Goal: Transaction & Acquisition: Purchase product/service

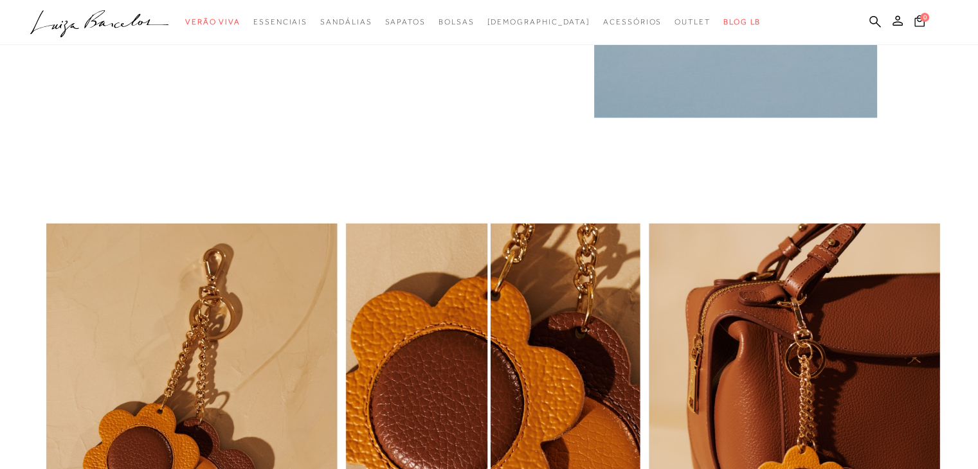
scroll to position [1259, 0]
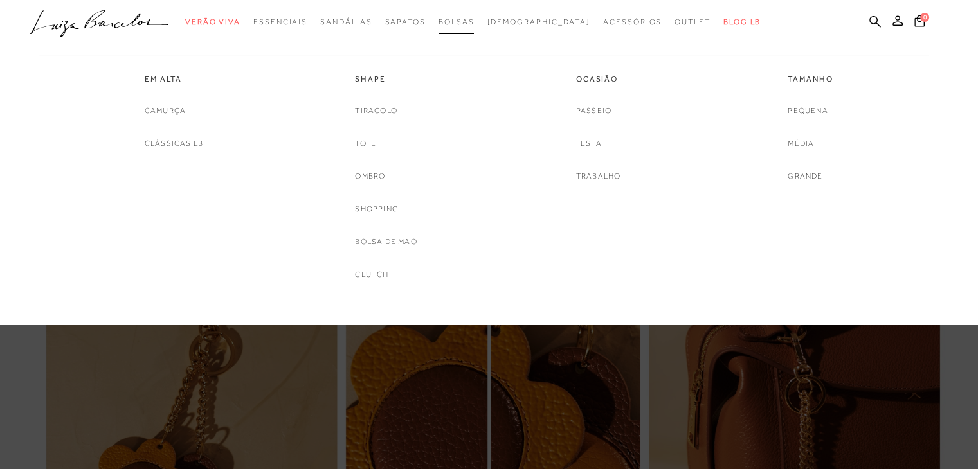
click at [474, 15] on link "Bolsas" at bounding box center [456, 22] width 36 height 24
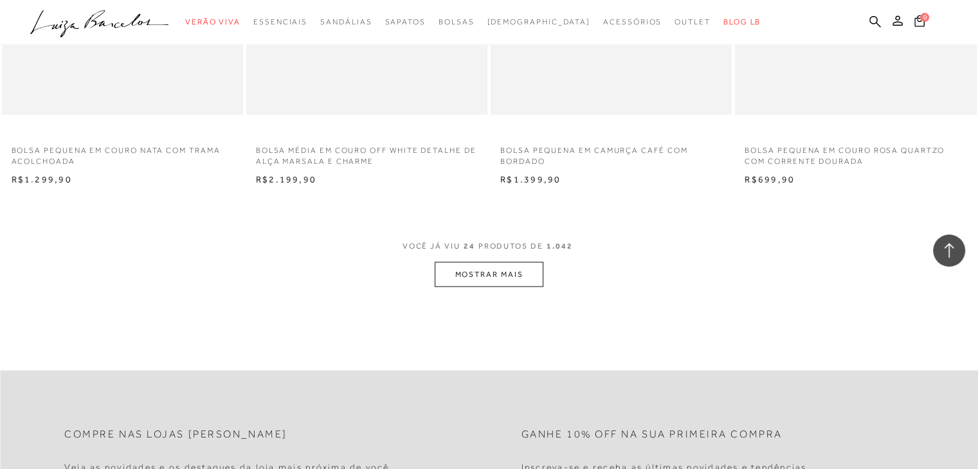
scroll to position [2579, 0]
click at [503, 273] on button "MOSTRAR MAIS" at bounding box center [489, 270] width 108 height 25
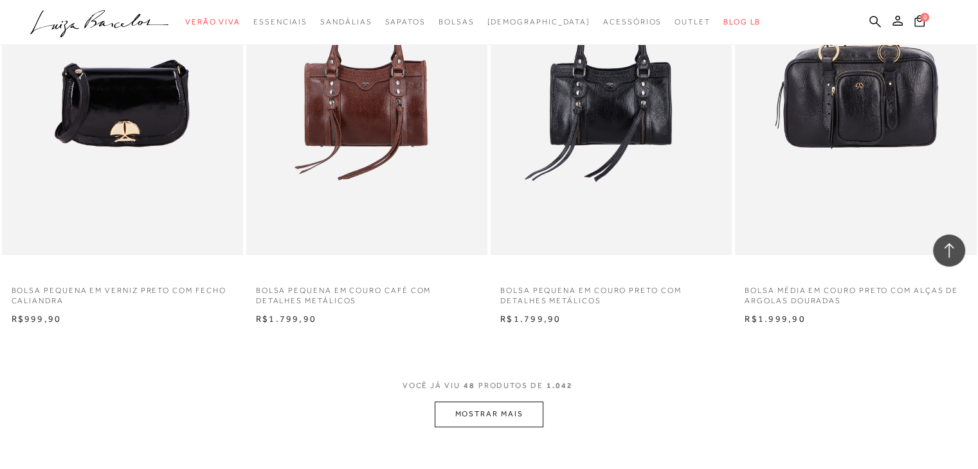
scroll to position [0, 0]
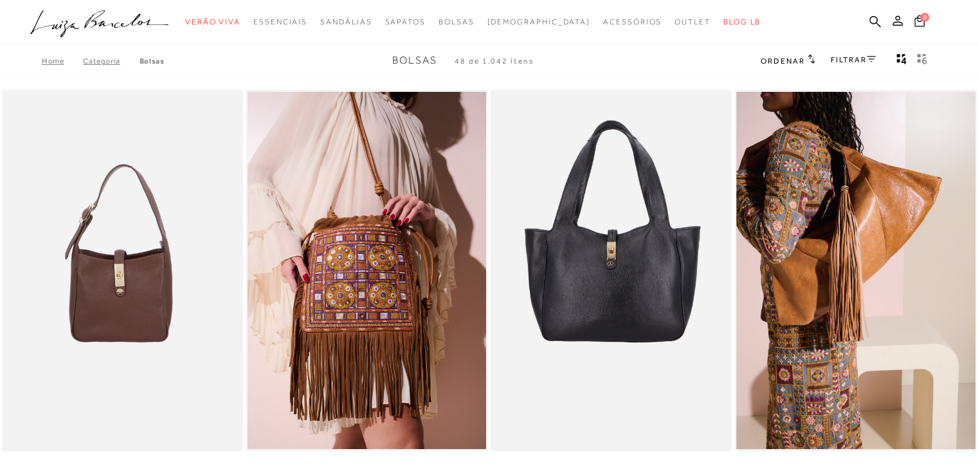
click at [852, 63] on link "FILTRAR" at bounding box center [853, 59] width 45 height 9
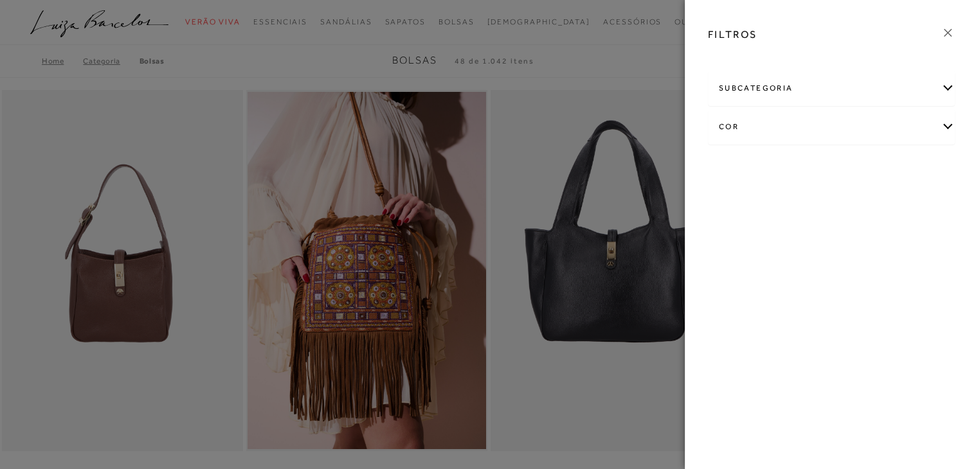
click at [780, 96] on div "subcategoria" at bounding box center [832, 88] width 246 height 34
click at [826, 122] on span "Tamanho" at bounding box center [832, 123] width 32 height 10
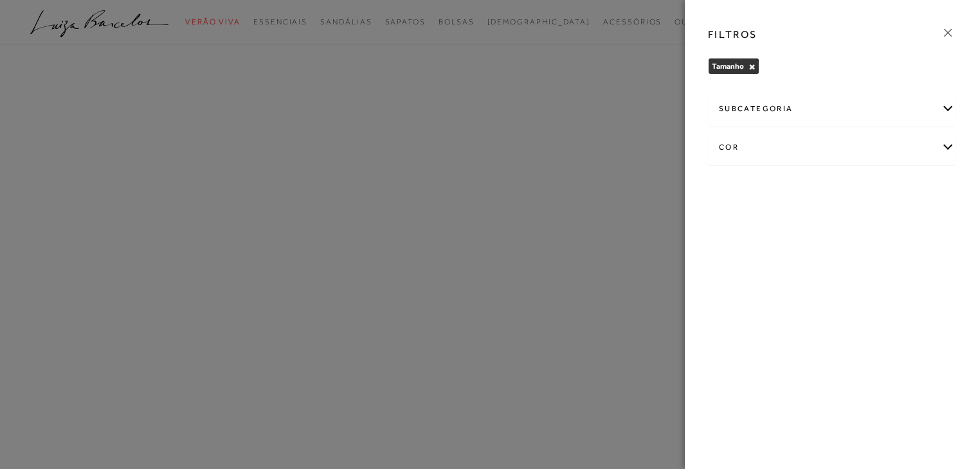
click at [802, 152] on div "cor" at bounding box center [832, 148] width 246 height 34
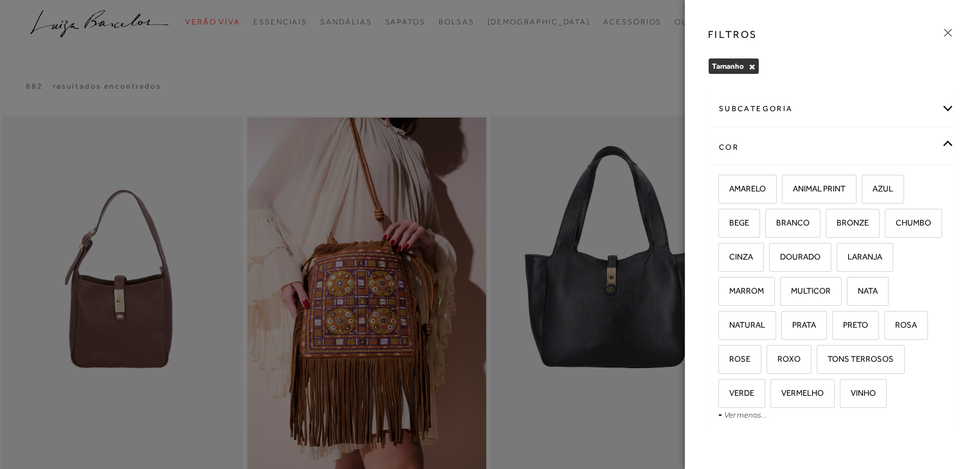
click at [866, 86] on div "FILTROS [GEOGRAPHIC_DATA] × Limpar todos os refinamentos subcategoria cor -" at bounding box center [831, 234] width 293 height 469
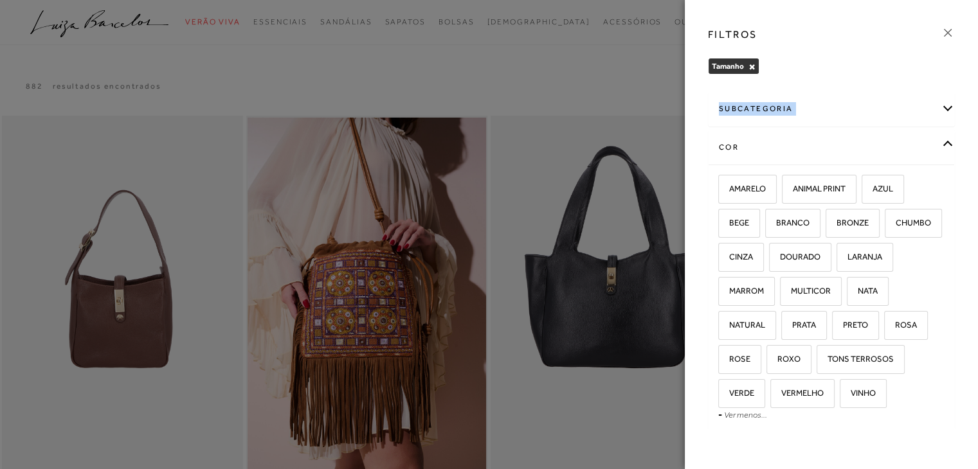
click at [866, 86] on div "FILTROS [GEOGRAPHIC_DATA] × Limpar todos os refinamentos subcategoria cor -" at bounding box center [831, 234] width 293 height 469
click at [836, 106] on div "subcategoria" at bounding box center [832, 109] width 246 height 34
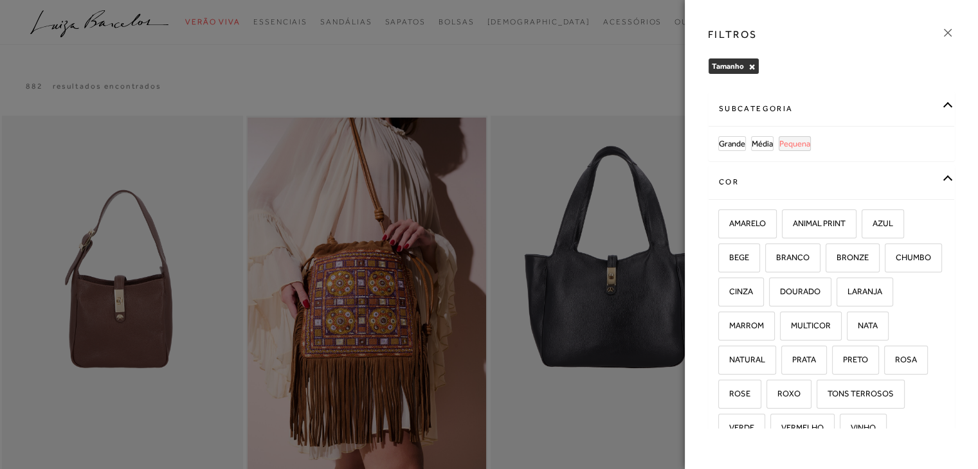
click at [793, 143] on span "Pequena" at bounding box center [794, 144] width 31 height 10
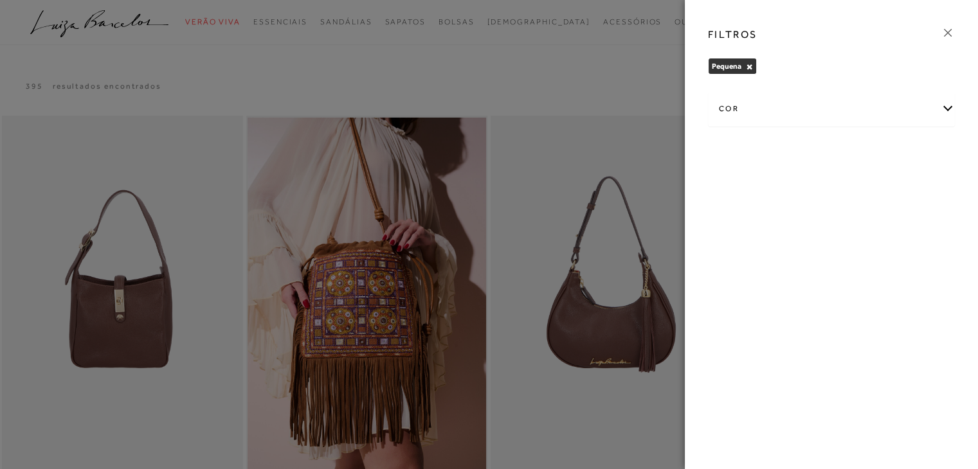
click at [948, 30] on icon at bounding box center [948, 33] width 14 height 14
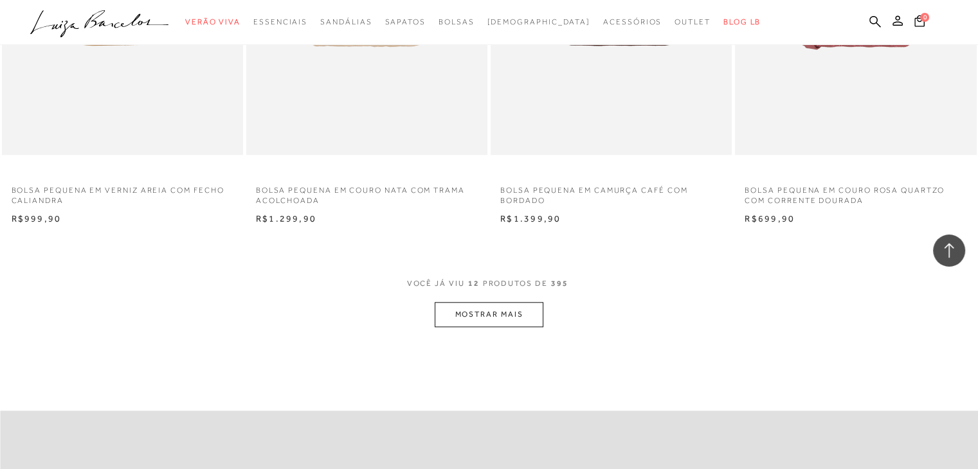
scroll to position [1225, 0]
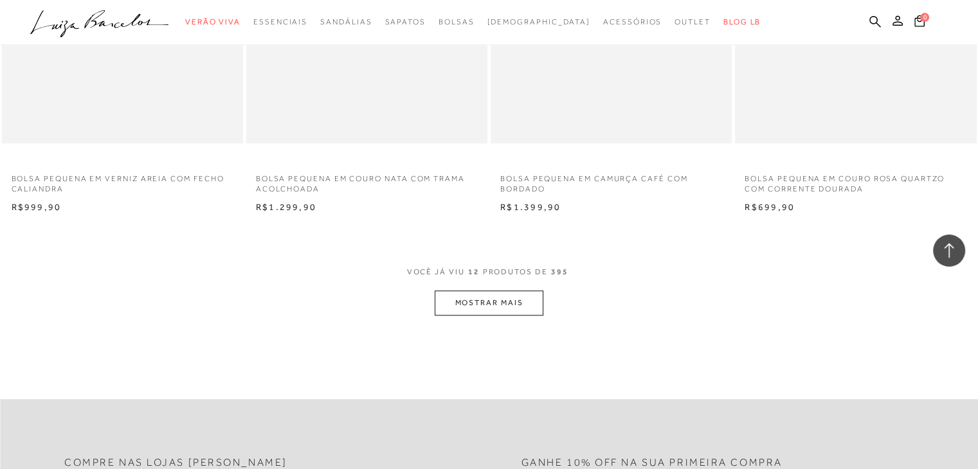
click at [512, 309] on button "MOSTRAR MAIS" at bounding box center [489, 303] width 108 height 25
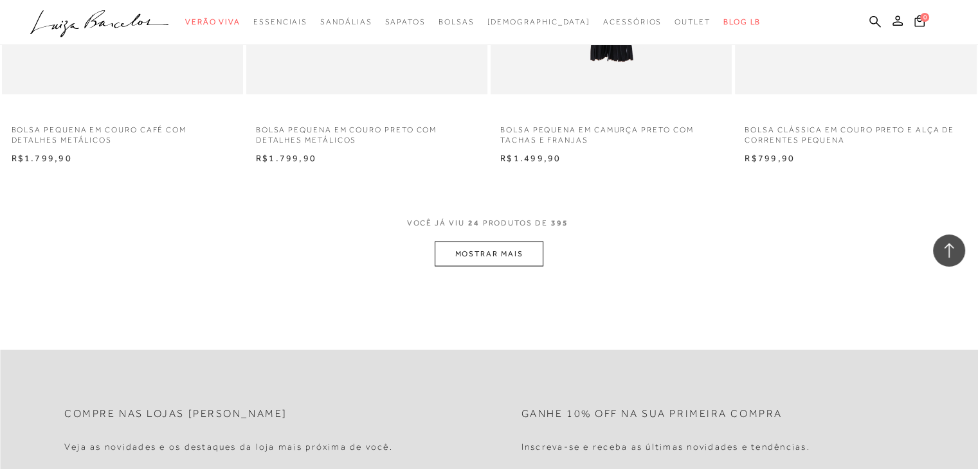
scroll to position [2607, 0]
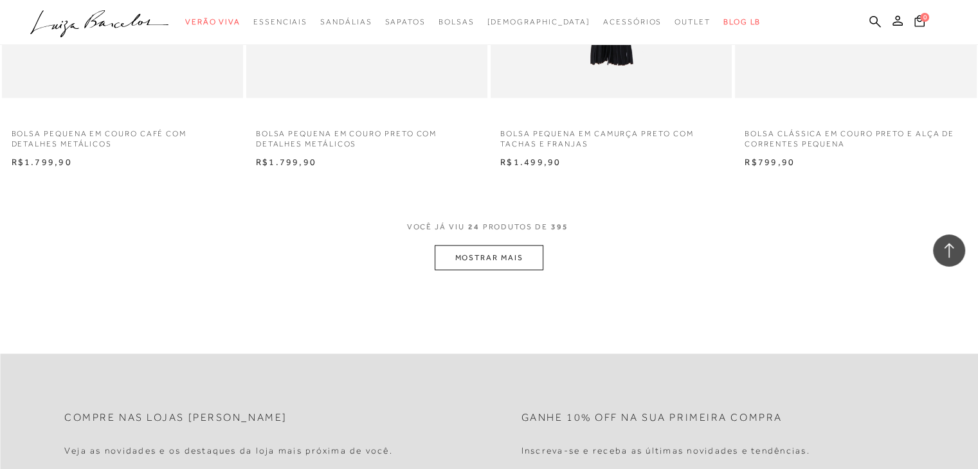
click at [529, 251] on button "MOSTRAR MAIS" at bounding box center [489, 258] width 108 height 25
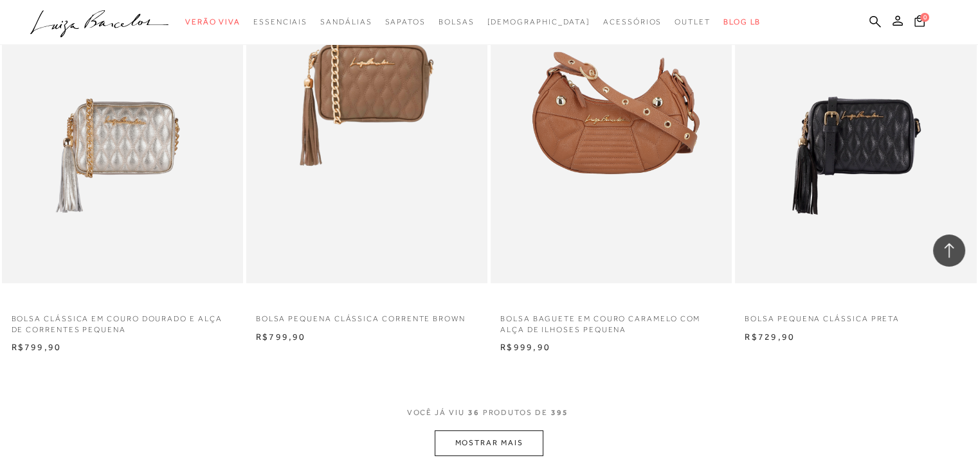
scroll to position [3762, 0]
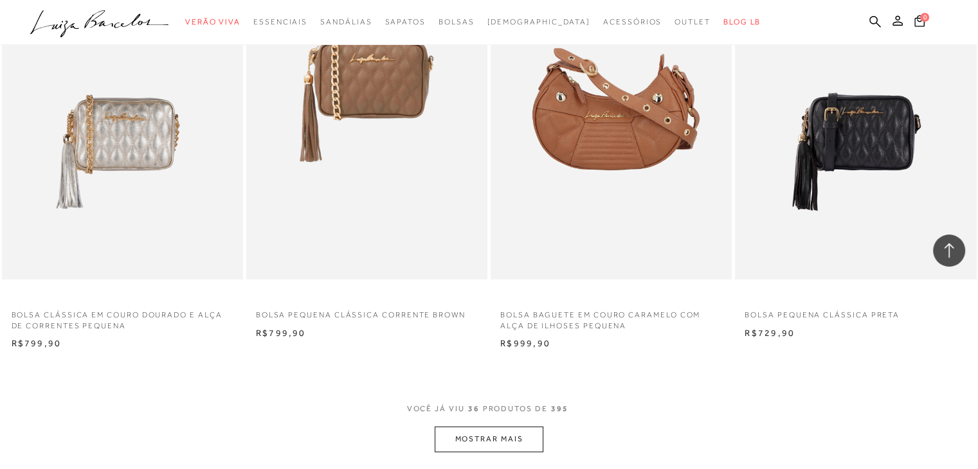
click at [521, 448] on button "MOSTRAR MAIS" at bounding box center [489, 439] width 108 height 25
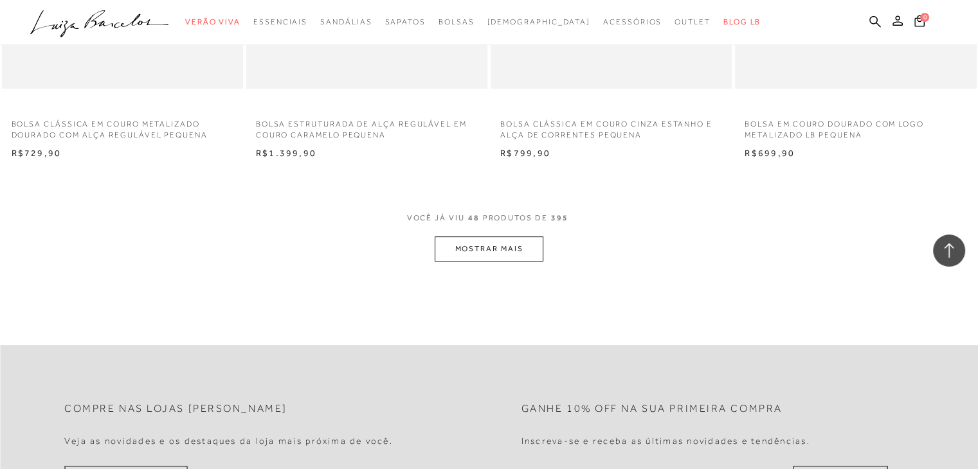
scroll to position [5269, 0]
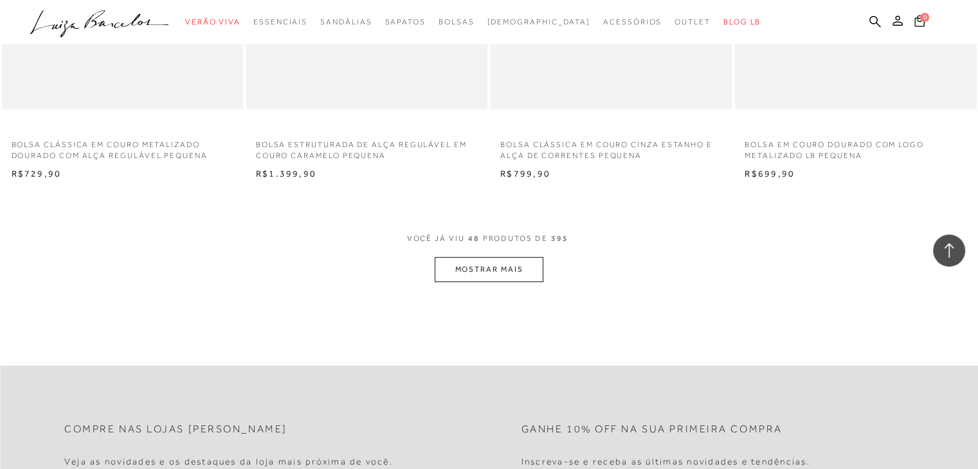
click at [537, 271] on button "MOSTRAR MAIS" at bounding box center [489, 269] width 108 height 25
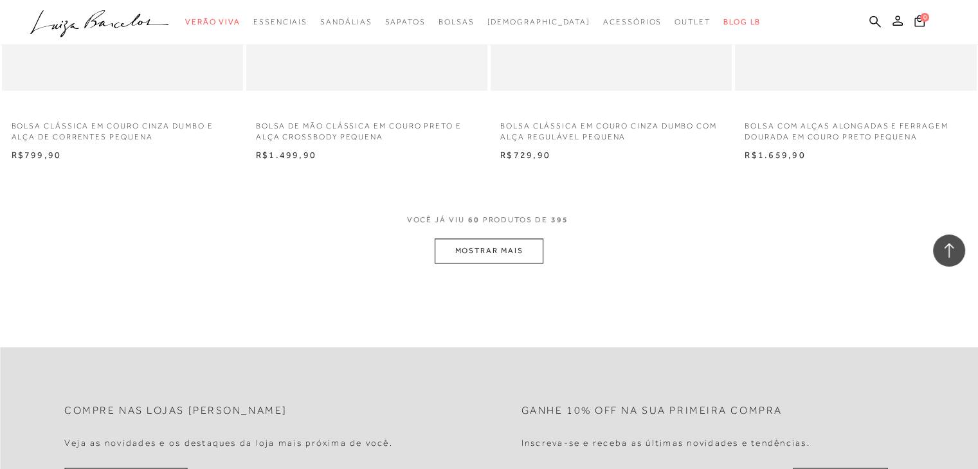
scroll to position [6599, 0]
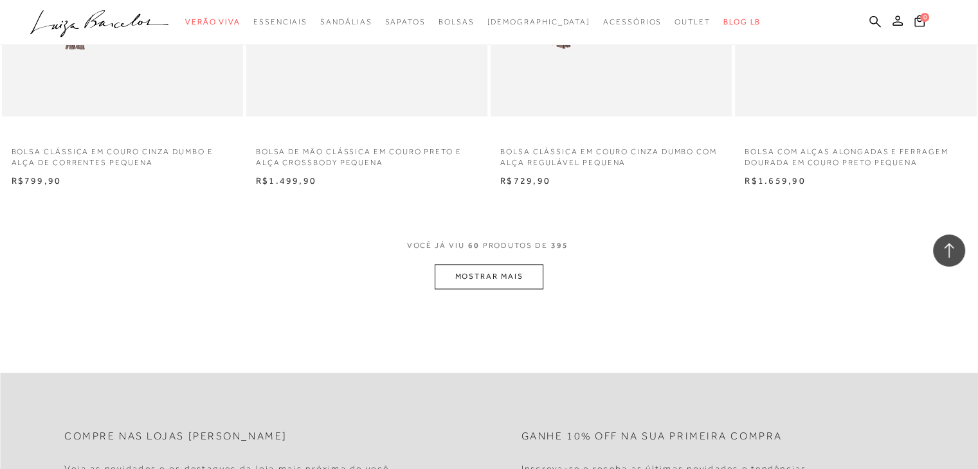
click at [505, 281] on button "MOSTRAR MAIS" at bounding box center [489, 276] width 108 height 25
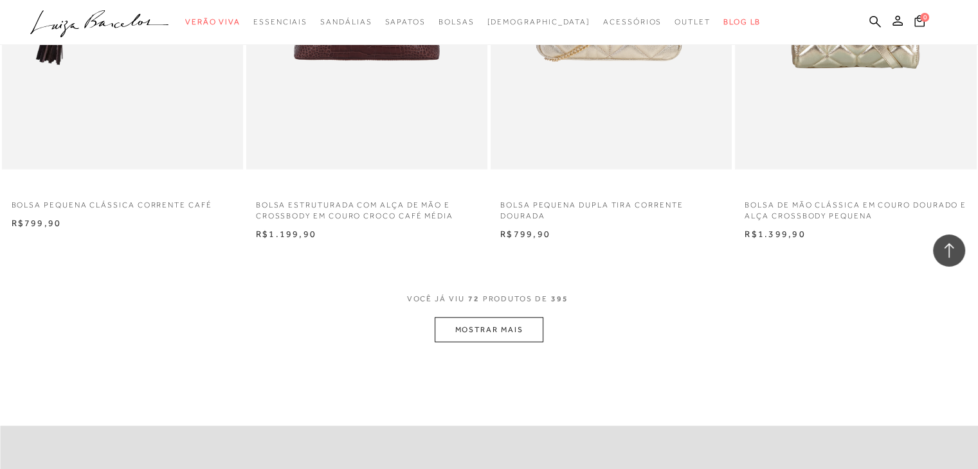
scroll to position [7902, 0]
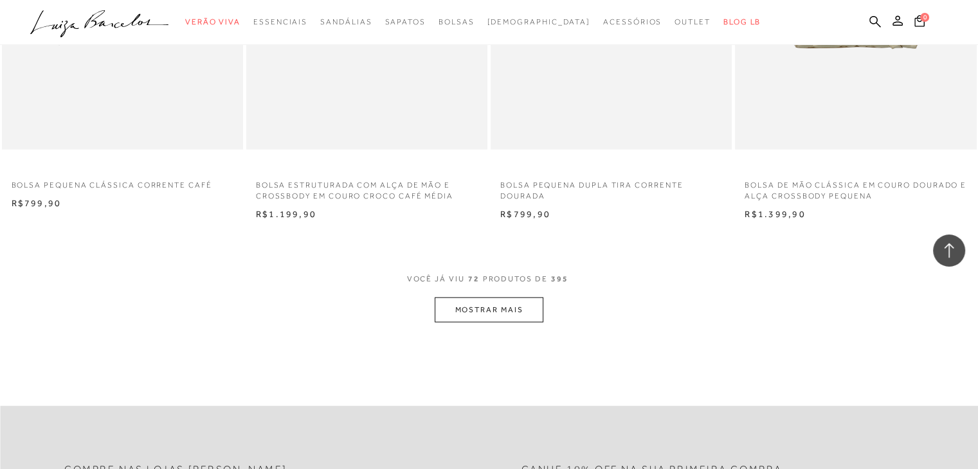
click at [523, 313] on button "MOSTRAR MAIS" at bounding box center [489, 310] width 108 height 25
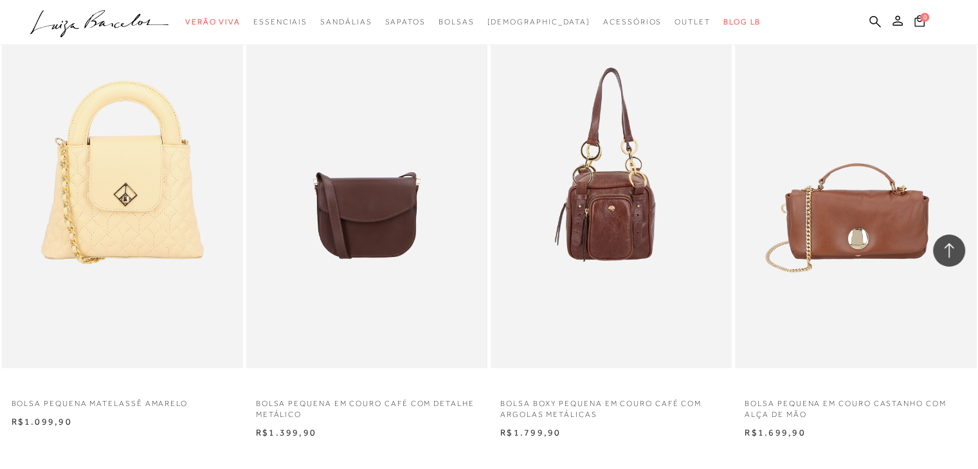
scroll to position [9137, 0]
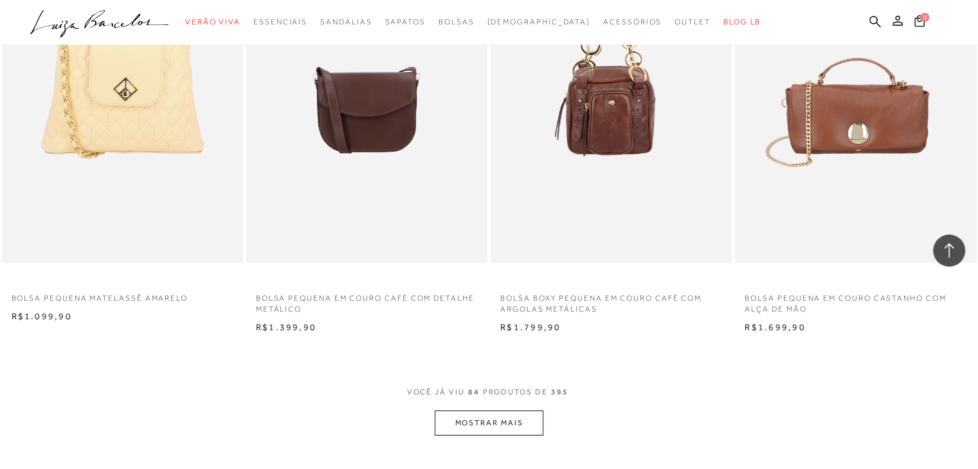
click at [905, 390] on div "VOCê JÁ VIU 84 PRODUTOS DE 395 MOSTRAR MAIS" at bounding box center [489, 411] width 978 height 49
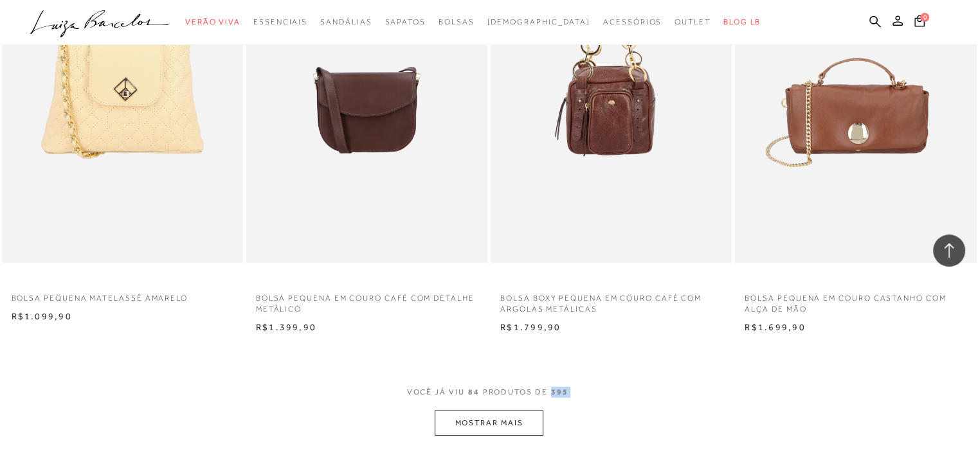
click at [905, 390] on div "VOCê JÁ VIU 84 PRODUTOS DE 395 MOSTRAR MAIS" at bounding box center [489, 411] width 978 height 49
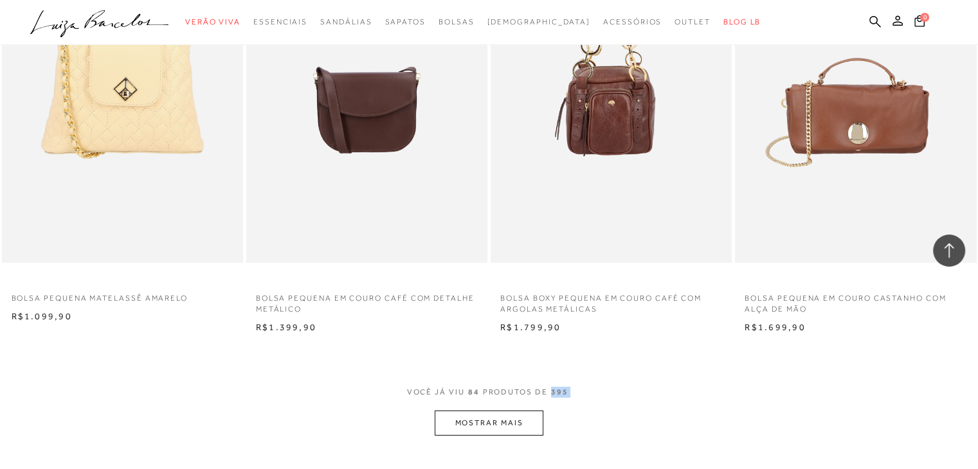
click at [905, 390] on div "VOCê JÁ VIU 84 PRODUTOS DE 395 MOSTRAR MAIS" at bounding box center [489, 411] width 978 height 49
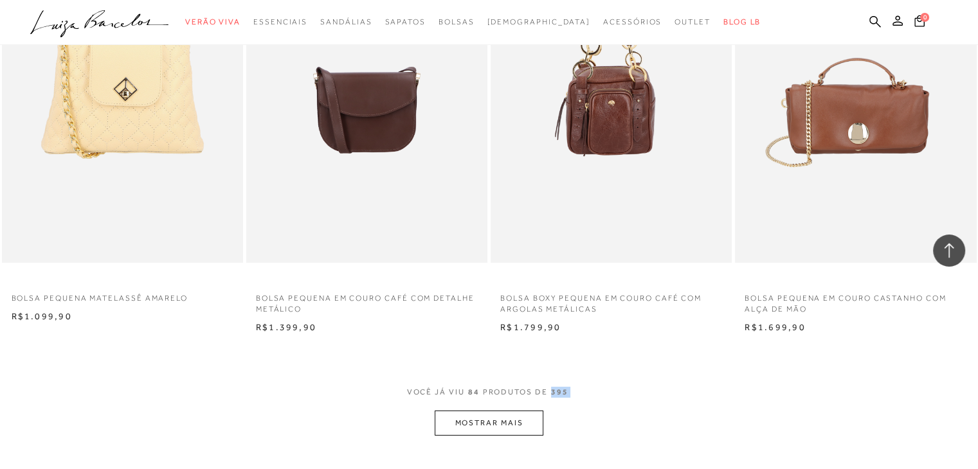
click at [905, 390] on div "VOCê JÁ VIU 84 PRODUTOS DE 395 MOSTRAR MAIS" at bounding box center [489, 411] width 978 height 49
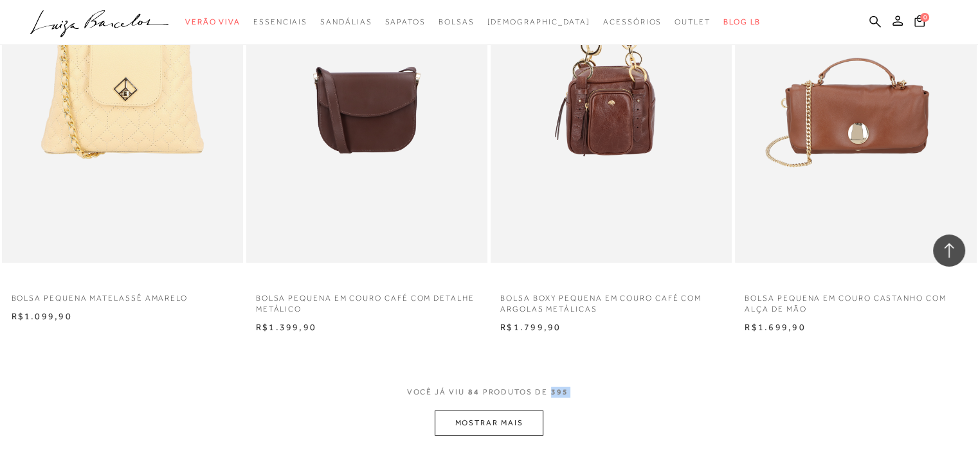
click at [905, 390] on div "VOCê JÁ VIU 84 PRODUTOS DE 395 MOSTRAR MAIS" at bounding box center [489, 411] width 978 height 49
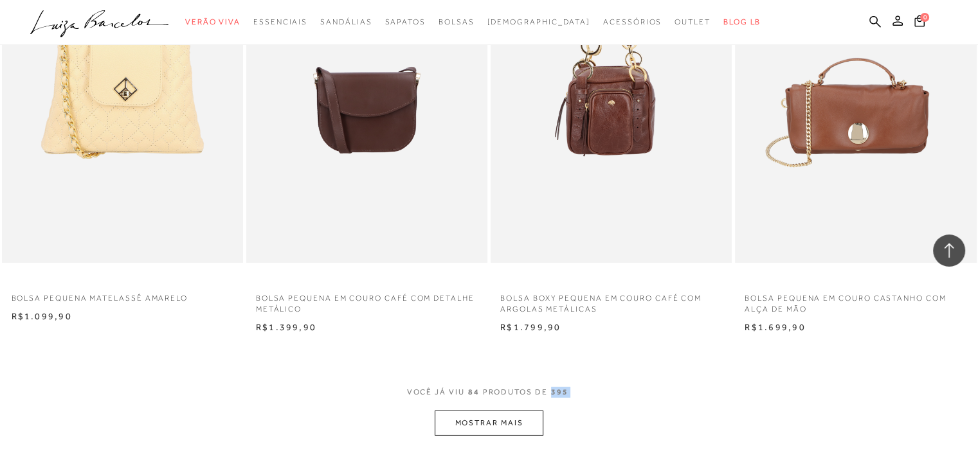
click at [533, 411] on button "MOSTRAR MAIS" at bounding box center [489, 423] width 108 height 25
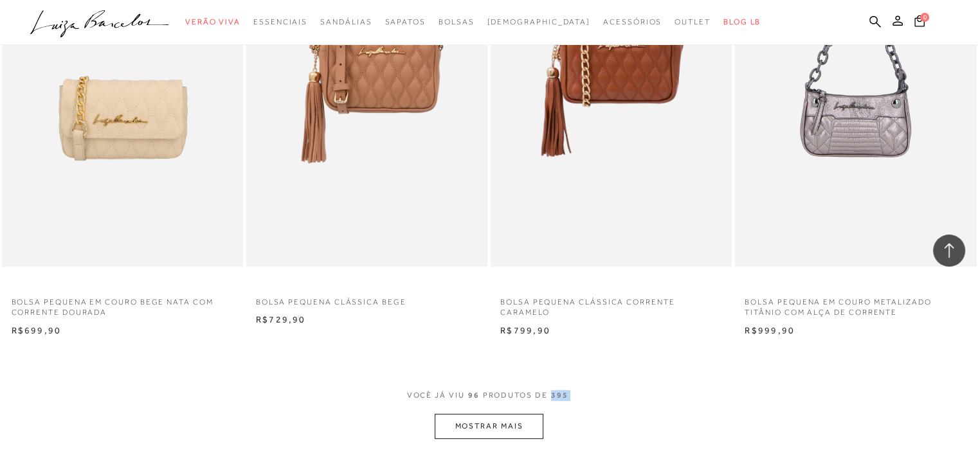
scroll to position [10457, 0]
